Goal: Navigation & Orientation: Find specific page/section

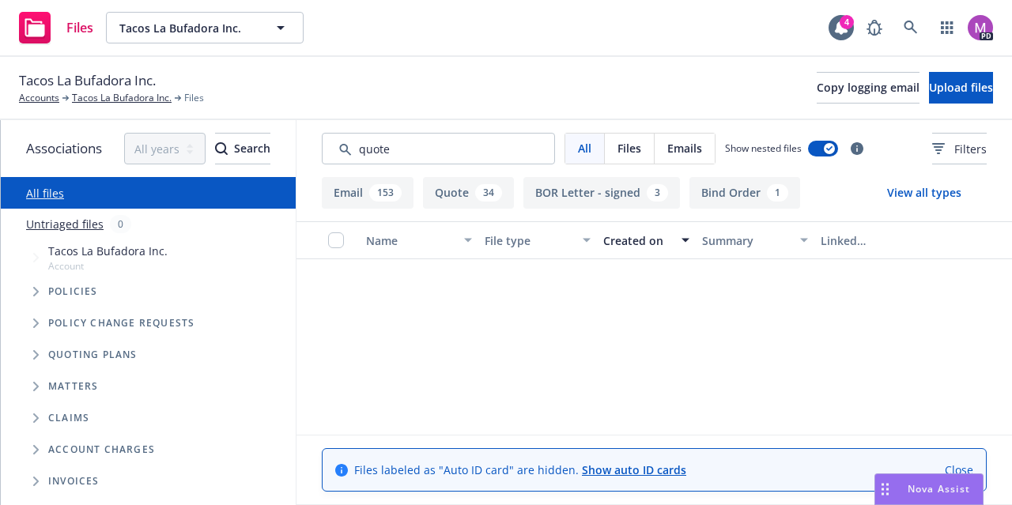
scroll to position [532, 0]
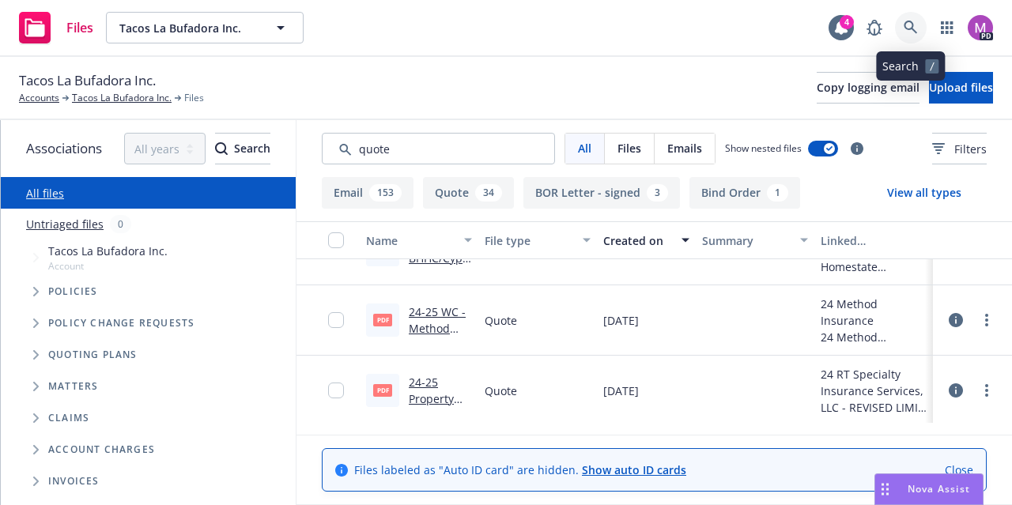
click at [911, 25] on icon at bounding box center [910, 27] width 13 height 13
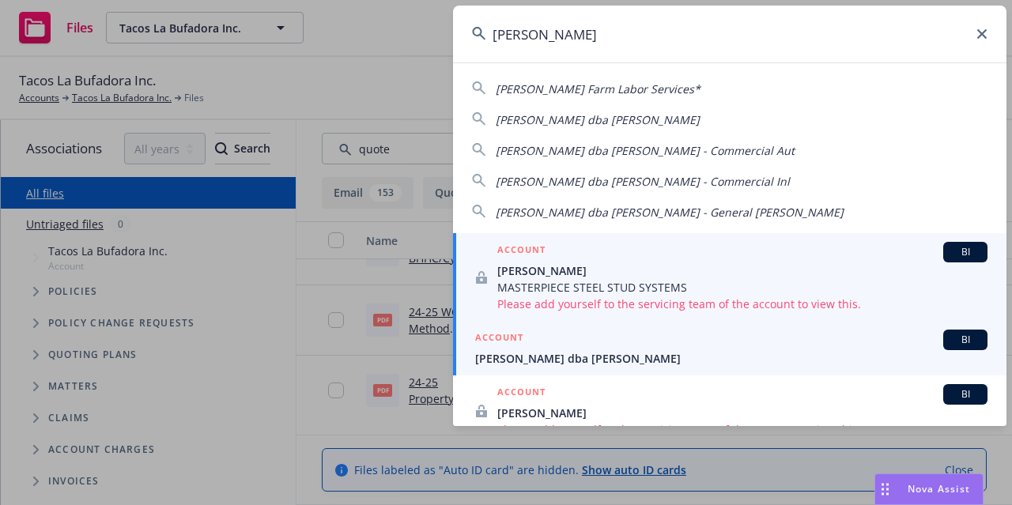
type input "[PERSON_NAME]"
click at [580, 358] on span "[PERSON_NAME] dba [PERSON_NAME]" at bounding box center [731, 358] width 512 height 17
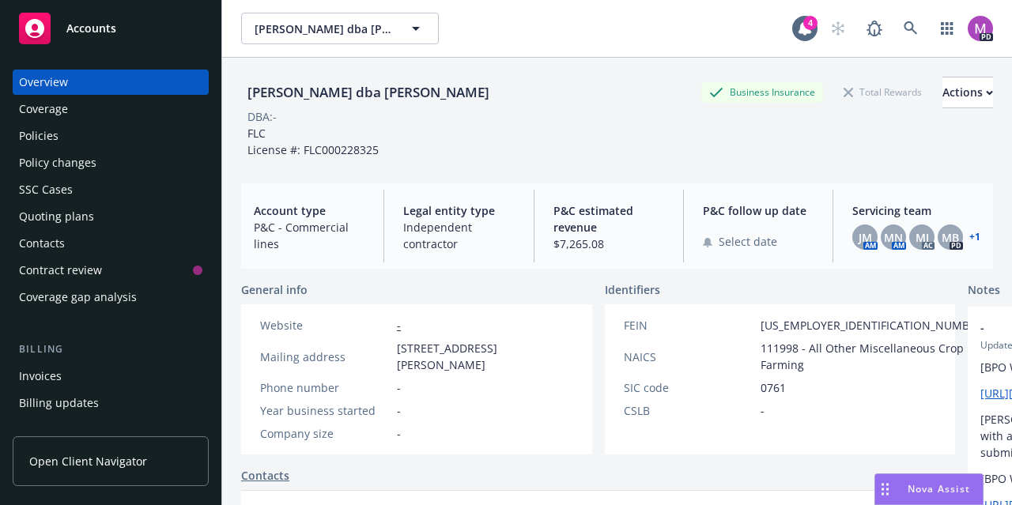
click at [47, 136] on div "Policies" at bounding box center [39, 135] width 40 height 25
